Goal: Transaction & Acquisition: Book appointment/travel/reservation

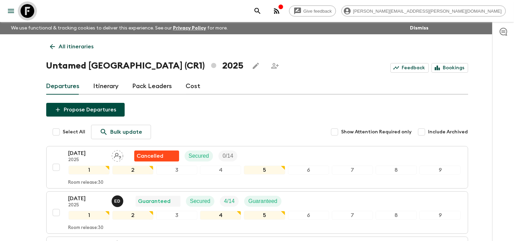
click at [33, 9] on icon at bounding box center [28, 11] width 14 height 14
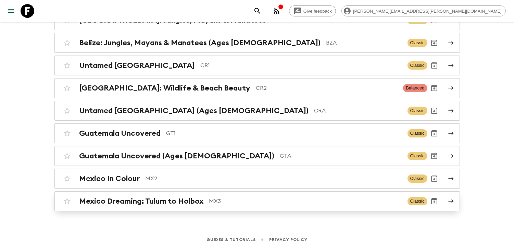
scroll to position [98, 0]
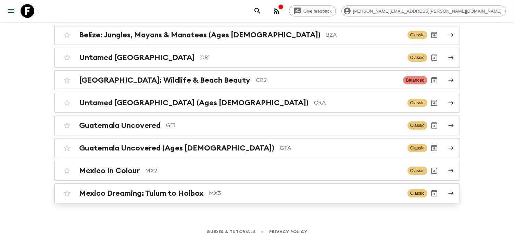
click at [183, 190] on h2 "Mexico Dreaming: Tulum to Holbox" at bounding box center [141, 193] width 124 height 9
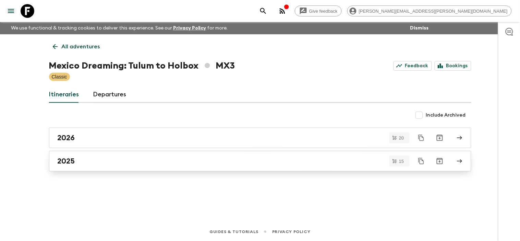
click at [106, 161] on div "2025" at bounding box center [254, 161] width 392 height 9
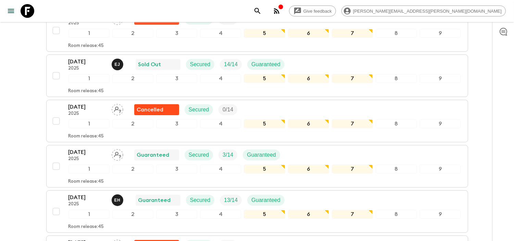
scroll to position [152, 0]
